Goal: Transaction & Acquisition: Purchase product/service

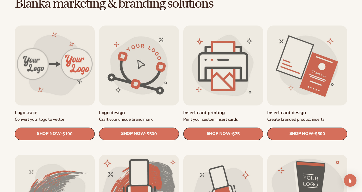
scroll to position [169, 0]
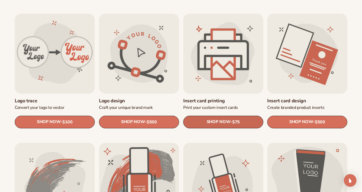
click at [221, 120] on span "SHOP NOW" at bounding box center [219, 122] width 24 height 5
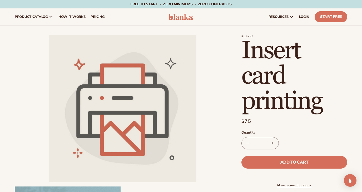
click at [236, 95] on div "Blanka Insert card printing Insert card printing Regular price $75 Sale price $…" at bounding box center [289, 166] width 117 height 263
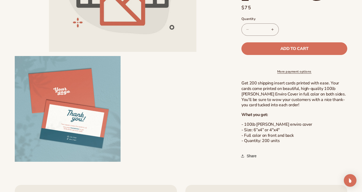
scroll to position [148, 0]
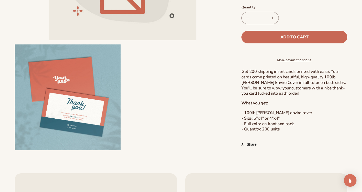
click at [316, 35] on button "Add to cart" at bounding box center [295, 37] width 106 height 13
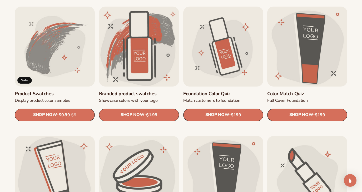
scroll to position [306, 0]
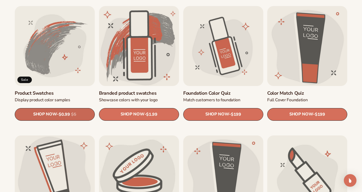
click at [62, 110] on link "SHOP NOW - Regular price $0.99 Sale price $0.99 Regular price $5 Unit price / p…" at bounding box center [55, 114] width 80 height 13
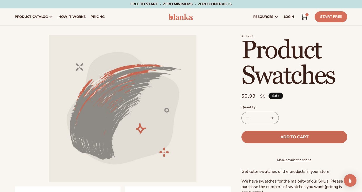
click at [250, 134] on button "Add to cart" at bounding box center [295, 137] width 106 height 13
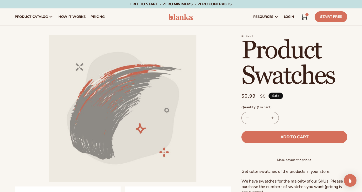
click at [214, 134] on li "Open media 1 in modal" at bounding box center [123, 109] width 216 height 148
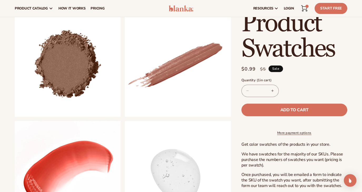
scroll to position [179, 0]
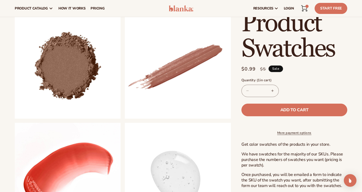
click at [273, 90] on button "Increase quantity for Product Swatches" at bounding box center [273, 91] width 12 height 12
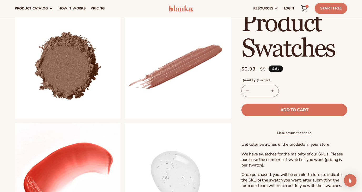
click at [273, 90] on button "Increase quantity for Product Swatches" at bounding box center [273, 91] width 12 height 12
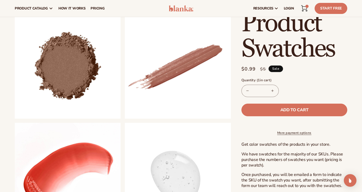
click at [273, 90] on button "Increase quantity for Product Swatches" at bounding box center [273, 91] width 12 height 12
click at [274, 90] on button "Increase quantity for Product Swatches" at bounding box center [273, 91] width 12 height 12
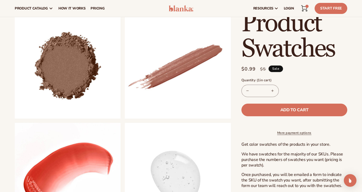
click at [274, 90] on button "Increase quantity for Product Swatches" at bounding box center [273, 91] width 12 height 12
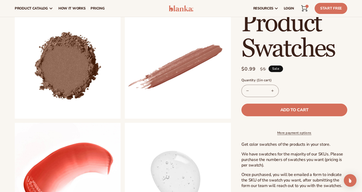
click at [274, 90] on button "Increase quantity for Product Swatches" at bounding box center [273, 91] width 12 height 12
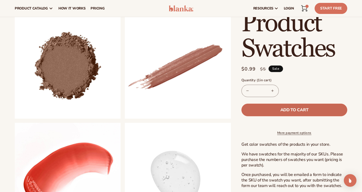
click at [282, 112] on span "Add to cart" at bounding box center [295, 110] width 28 height 4
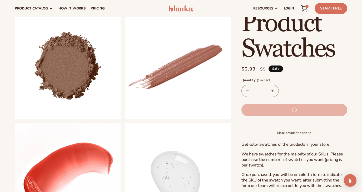
type input "*"
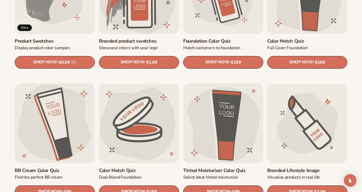
scroll to position [358, 0]
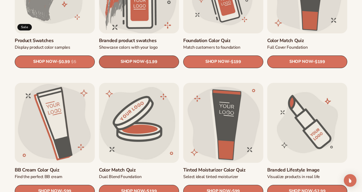
click at [133, 63] on span "SHOP NOW" at bounding box center [133, 62] width 24 height 5
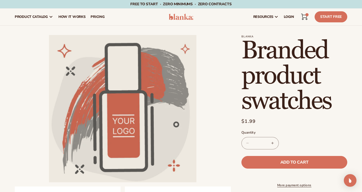
click at [229, 144] on li "Open media 1 in modal" at bounding box center [123, 109] width 216 height 148
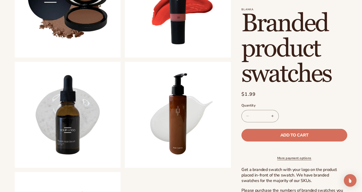
scroll to position [243, 0]
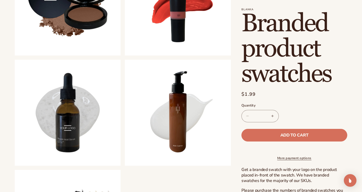
click at [265, 114] on input "*" at bounding box center [260, 116] width 13 height 12
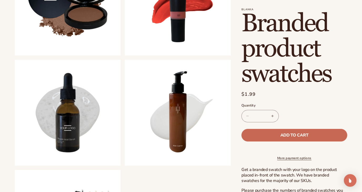
click at [284, 138] on span "Add to cart" at bounding box center [295, 135] width 28 height 4
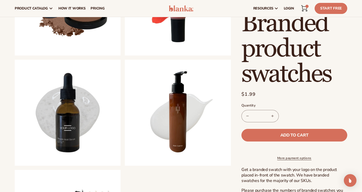
type input "*"
click at [234, 122] on div "Blanka Branded product swatches Branded product swatches Regular price $1.99 Sa…" at bounding box center [289, 35] width 117 height 484
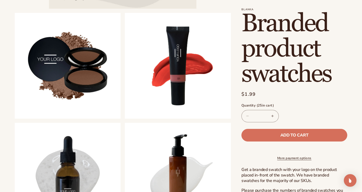
scroll to position [190, 0]
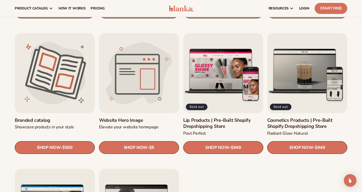
scroll to position [538, 0]
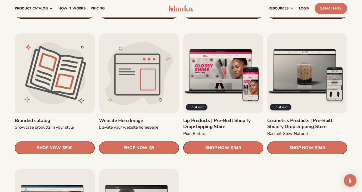
click at [137, 124] on link "Website Hero Image" at bounding box center [139, 121] width 80 height 6
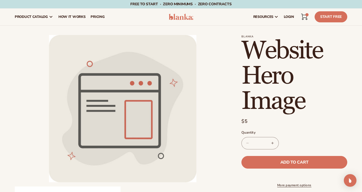
click at [218, 154] on li "Open media 1 in modal" at bounding box center [123, 109] width 216 height 148
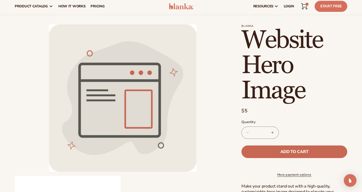
click at [294, 148] on button "Add to cart" at bounding box center [295, 152] width 106 height 13
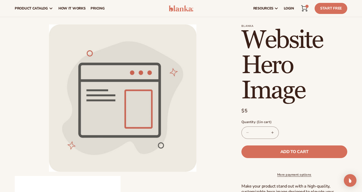
click at [306, 8] on icon at bounding box center [305, 8] width 6 height 6
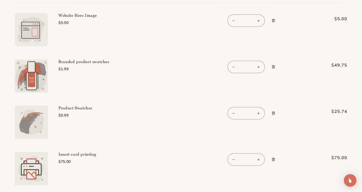
scroll to position [84, 0]
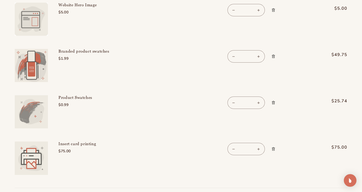
click at [235, 104] on button "Decrease quantity for Product Swatches" at bounding box center [234, 103] width 12 height 12
type input "**"
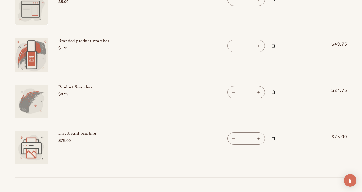
scroll to position [105, 0]
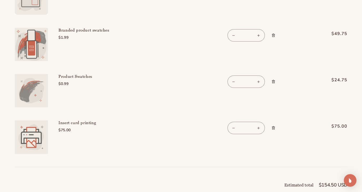
click at [202, 138] on td "Insert card printing $75.00" at bounding box center [131, 133] width 167 height 46
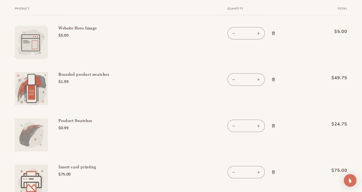
scroll to position [63, 0]
